Goal: Check status

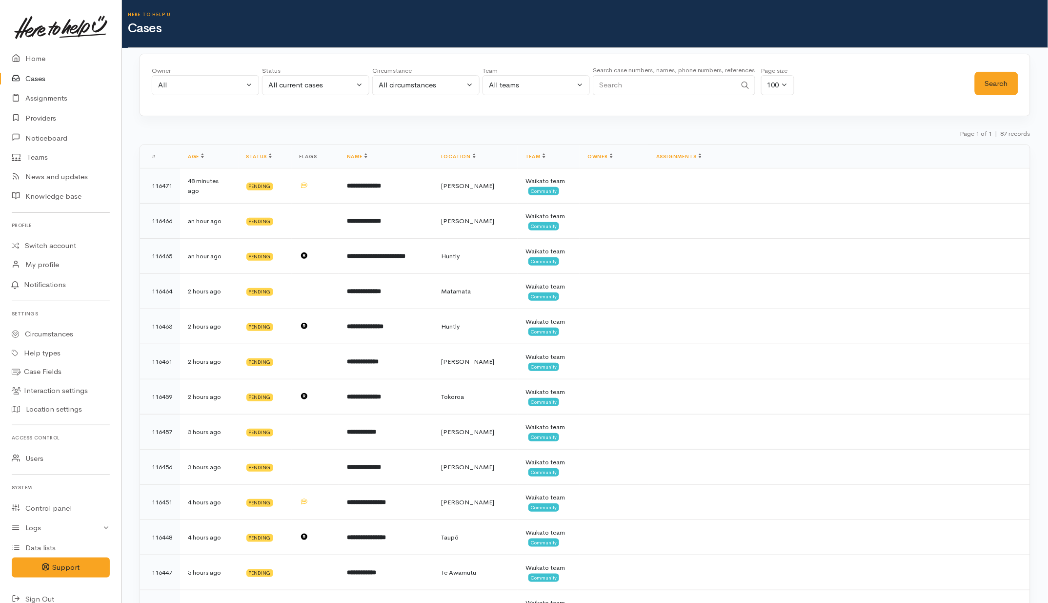
click at [644, 89] on input "Search" at bounding box center [664, 85] width 143 height 20
paste input "21539231"
type input "21539231"
click at [1000, 87] on button "Search" at bounding box center [996, 84] width 43 height 24
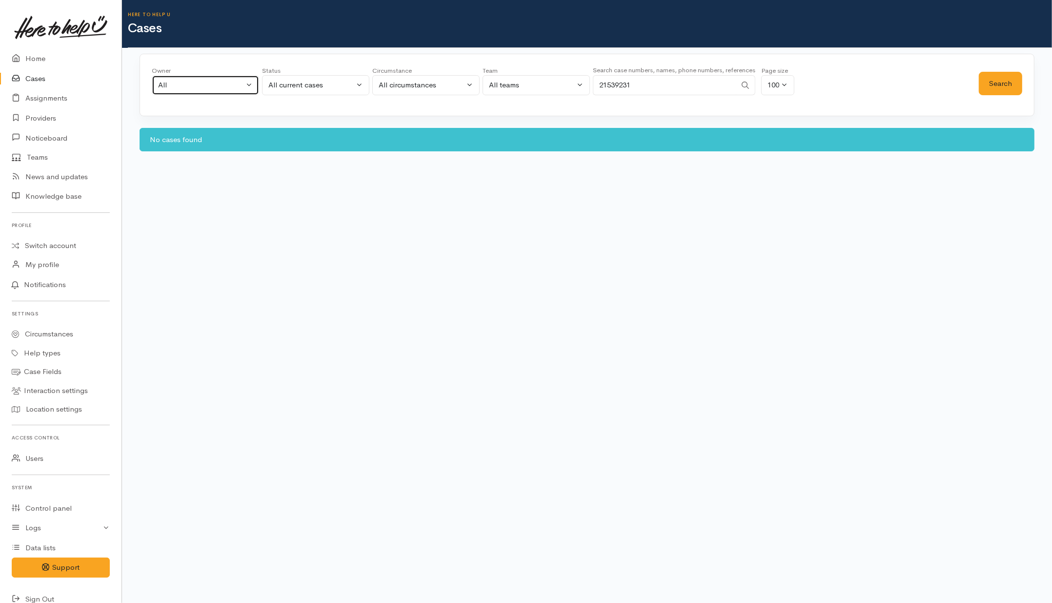
click at [198, 86] on div "All" at bounding box center [201, 85] width 86 height 11
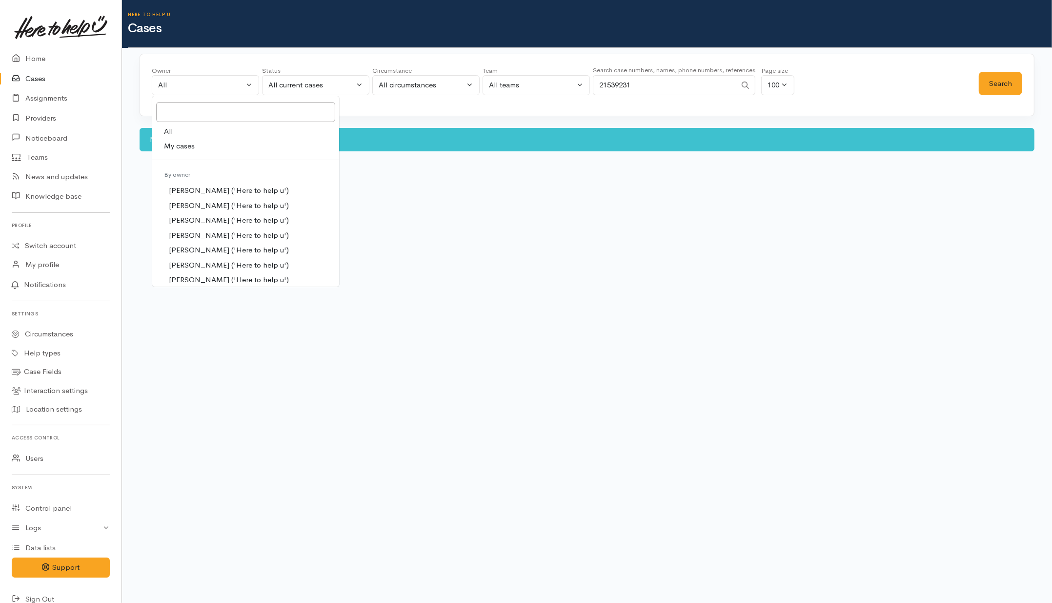
click at [175, 133] on link "All" at bounding box center [245, 131] width 187 height 15
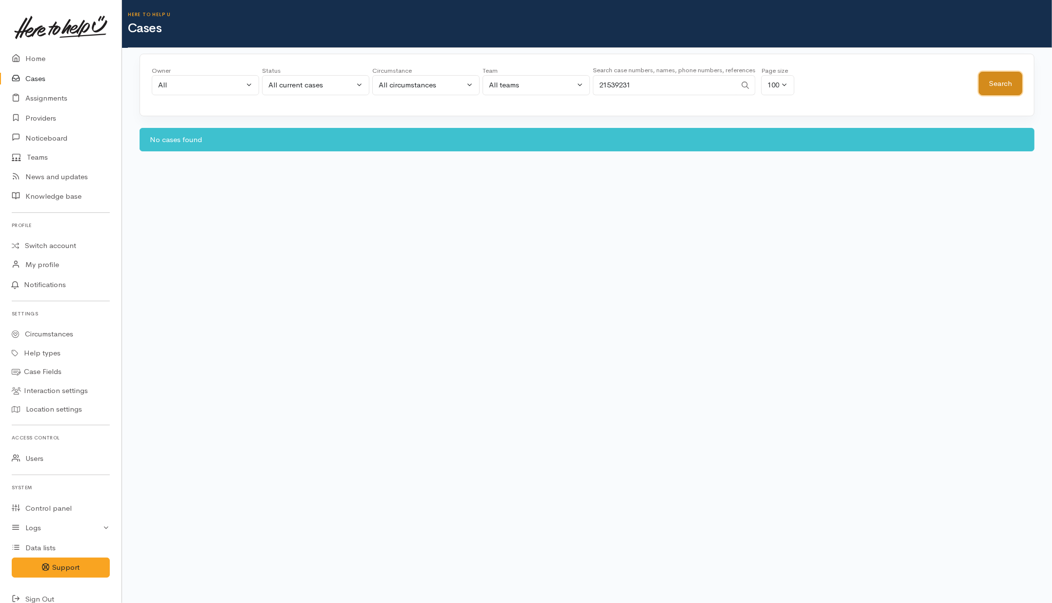
click at [1011, 83] on button "Search" at bounding box center [1000, 84] width 43 height 24
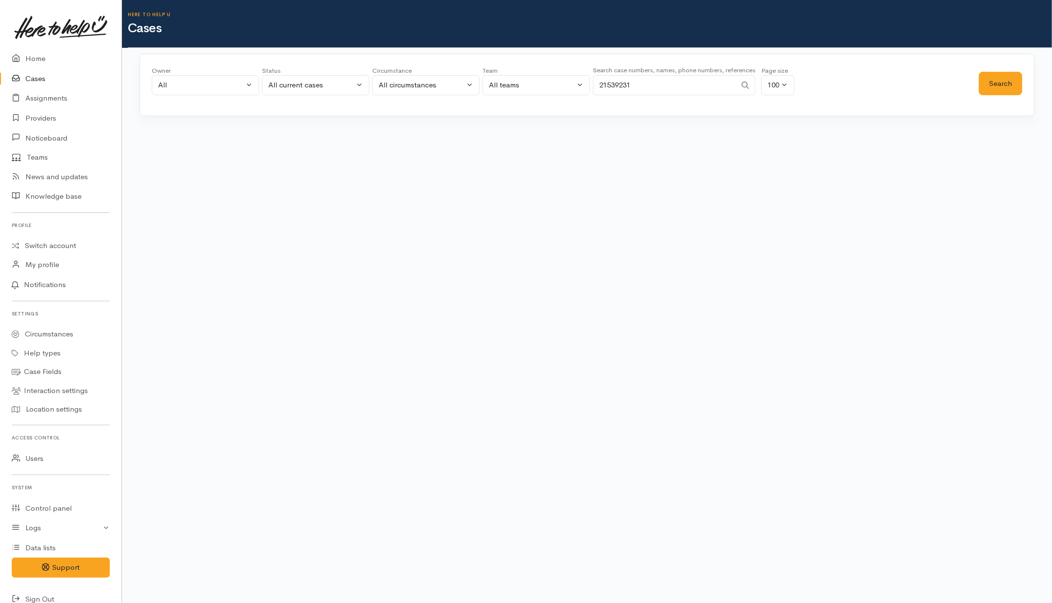
drag, startPoint x: 655, startPoint y: 86, endPoint x: 493, endPoint y: 75, distance: 162.4
click at [496, 76] on div "Owner All My cases [PERSON_NAME] ('Here to help u') [PERSON_NAME] ('Here to hel…" at bounding box center [565, 83] width 827 height 35
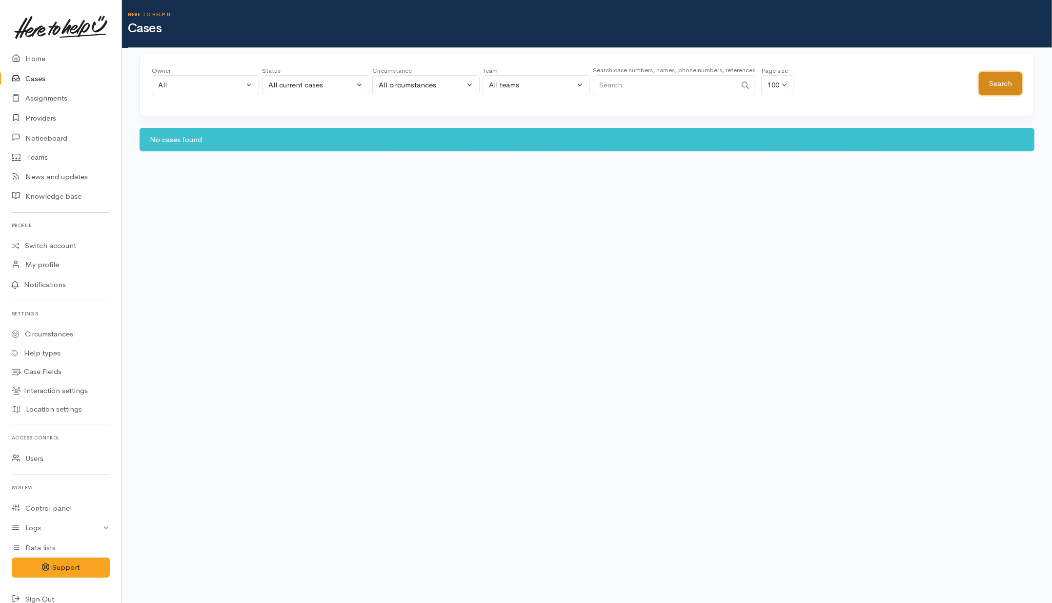
click at [999, 89] on button "Search" at bounding box center [1000, 84] width 43 height 24
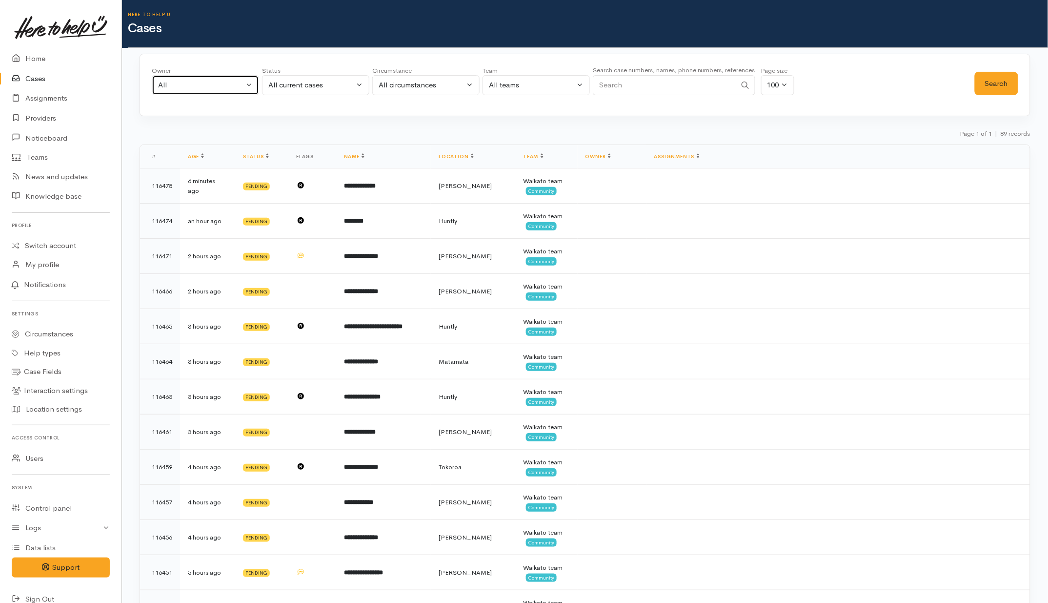
click at [200, 82] on div "All" at bounding box center [201, 85] width 86 height 11
type input "[PERSON_NAME]"
click at [208, 163] on span "[PERSON_NAME] ('Here to help u')" at bounding box center [229, 163] width 120 height 11
select select "2106"
click at [975, 86] on button "Search" at bounding box center [996, 84] width 43 height 24
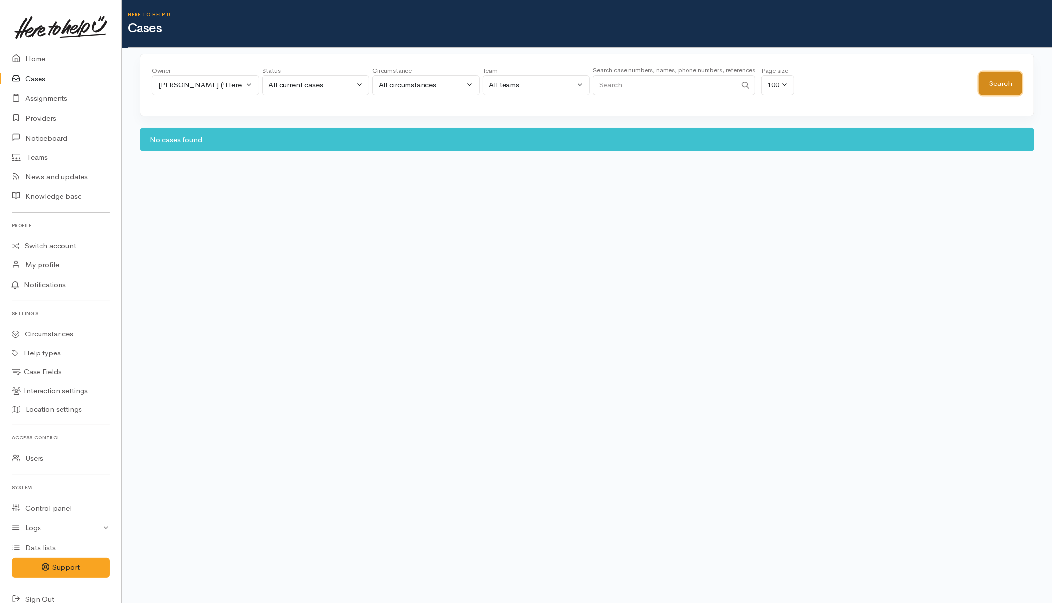
click at [1007, 84] on button "Search" at bounding box center [1000, 84] width 43 height 24
click at [224, 83] on div "[PERSON_NAME] ('Here to help u')" at bounding box center [201, 85] width 86 height 11
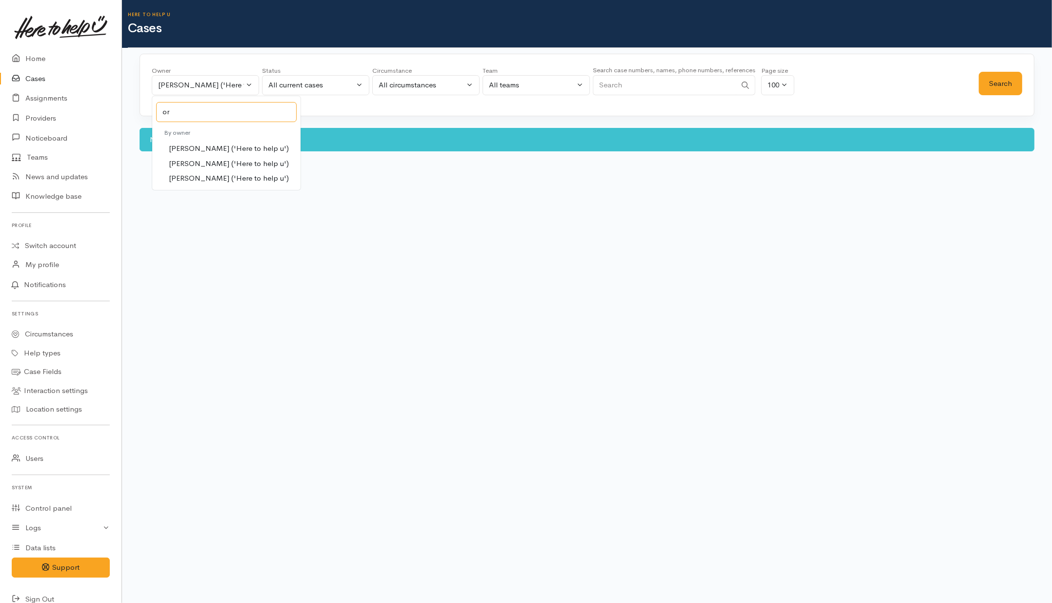
type input "o"
type input "nor"
drag, startPoint x: 215, startPoint y: 149, endPoint x: 246, endPoint y: 159, distance: 33.0
click at [215, 149] on span "[PERSON_NAME] ('Here to help u')" at bounding box center [229, 148] width 120 height 11
select select "1920"
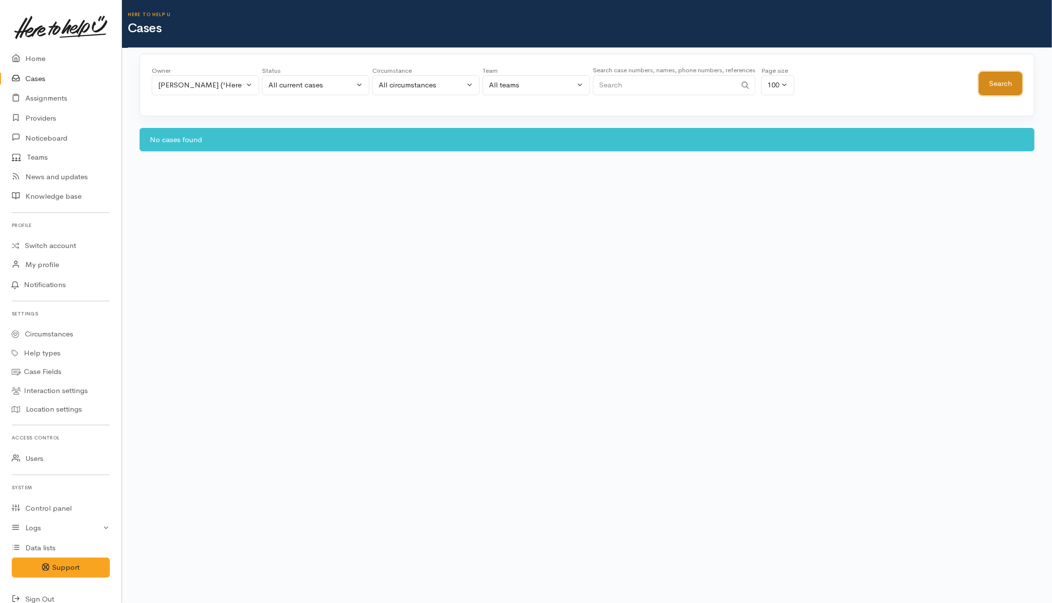
drag, startPoint x: 1020, startPoint y: 81, endPoint x: 1006, endPoint y: 94, distance: 19.0
click at [1020, 82] on button "Search" at bounding box center [1000, 84] width 43 height 24
click at [221, 88] on div "[PERSON_NAME] ('Here to help u')" at bounding box center [201, 85] width 86 height 11
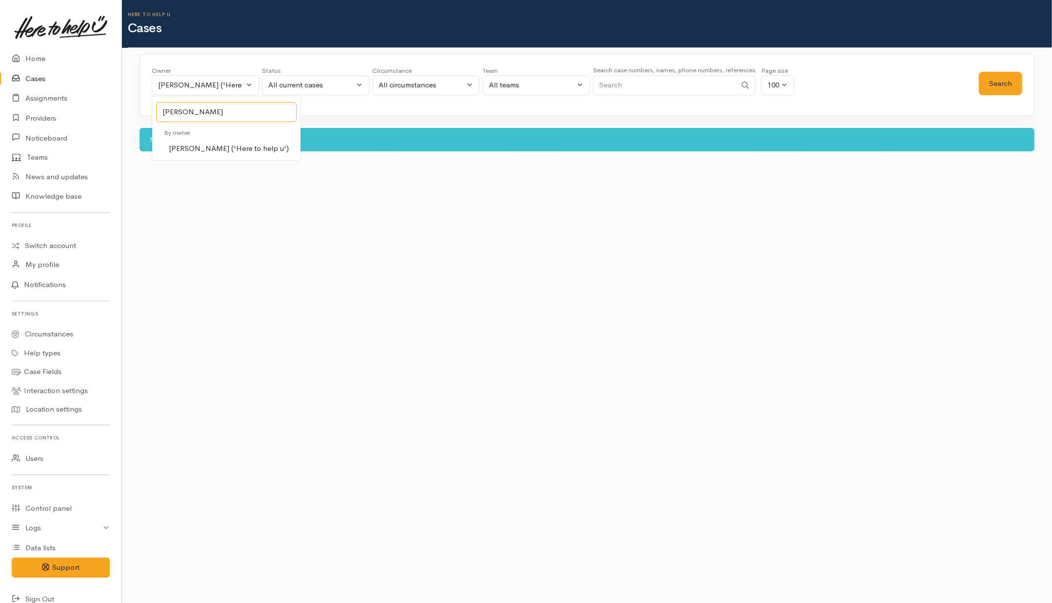
type input "[PERSON_NAME]"
click at [199, 149] on span "[PERSON_NAME] ('Here to help u')" at bounding box center [229, 148] width 120 height 11
select select "2091"
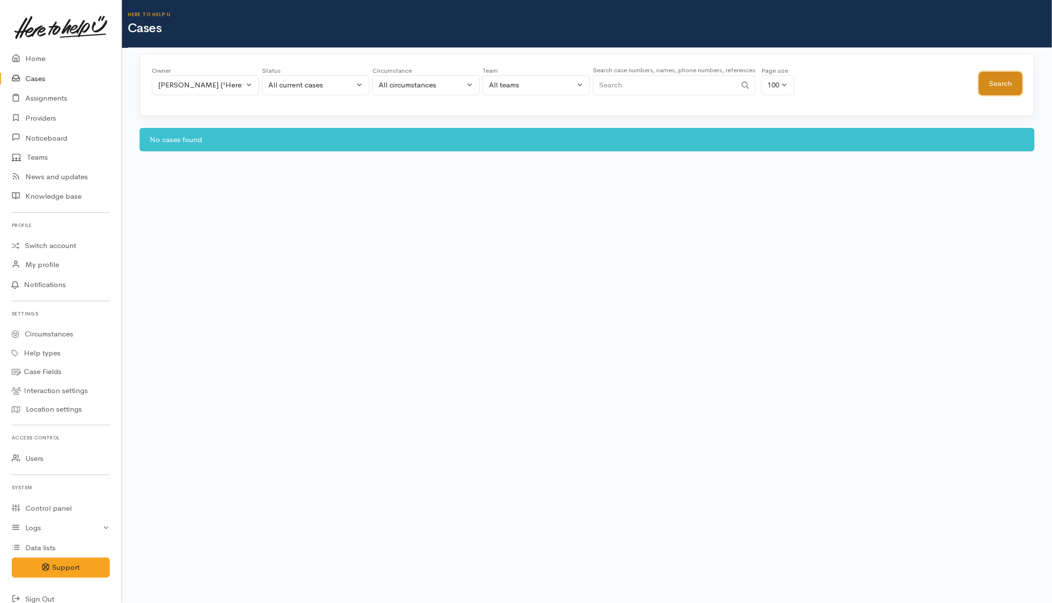
click at [996, 79] on button "Search" at bounding box center [1000, 84] width 43 height 24
click at [325, 196] on body "Support Feedback I've got something to say" at bounding box center [526, 301] width 1052 height 603
click at [243, 87] on div "[PERSON_NAME] ('Here to help u')" at bounding box center [201, 85] width 86 height 11
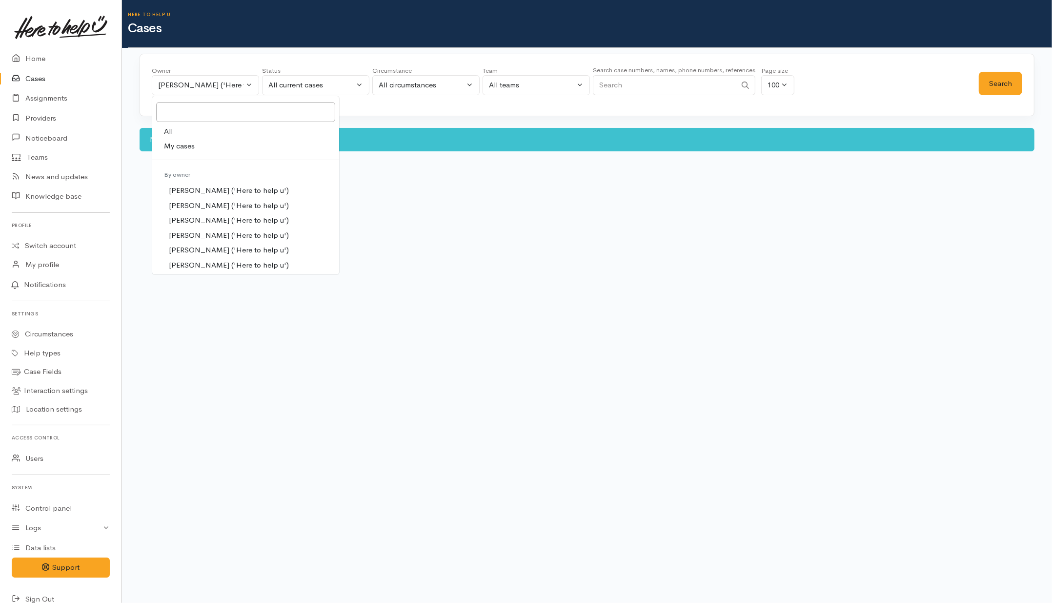
click at [186, 135] on link "All" at bounding box center [245, 131] width 187 height 15
select select "-1"
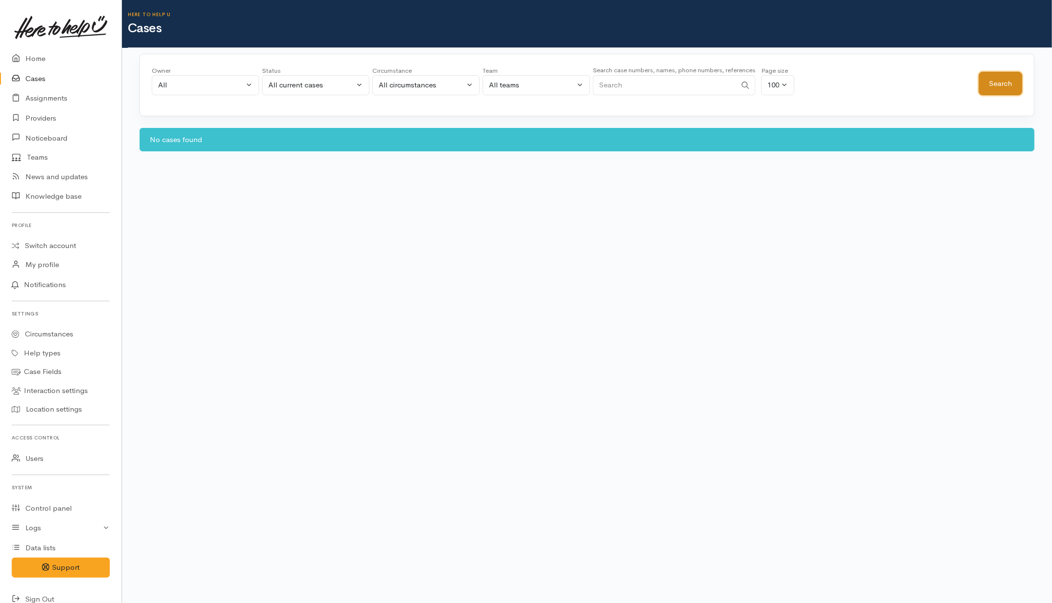
click at [1002, 74] on button "Search" at bounding box center [1000, 84] width 43 height 24
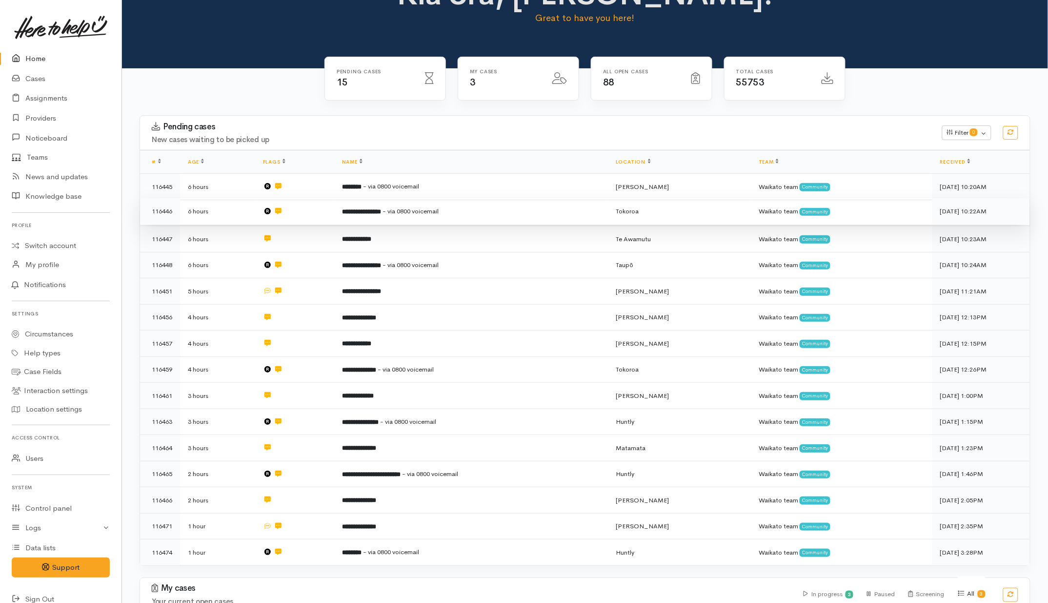
scroll to position [61, 0]
